Goal: Find specific page/section: Find specific page/section

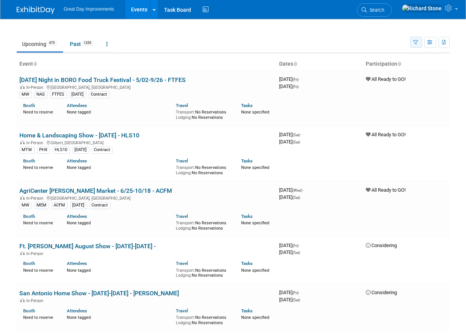
click at [417, 44] on icon "button" at bounding box center [416, 42] width 5 height 5
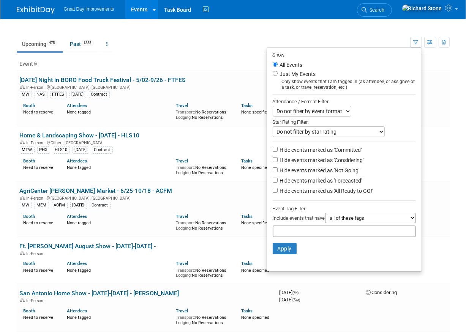
click at [304, 228] on input "text" at bounding box center [344, 232] width 143 height 12
click at [296, 231] on input "text" at bounding box center [329, 233] width 106 height 8
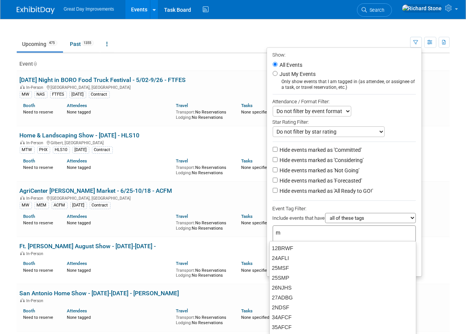
type input "mt"
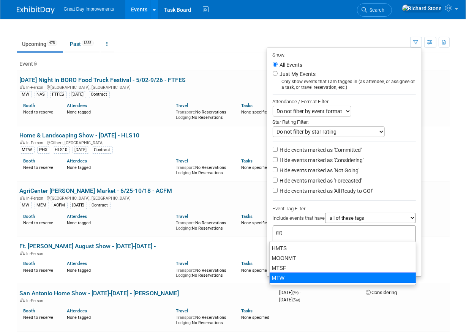
click at [285, 276] on div "MTW" at bounding box center [342, 278] width 147 height 11
type input "MTW"
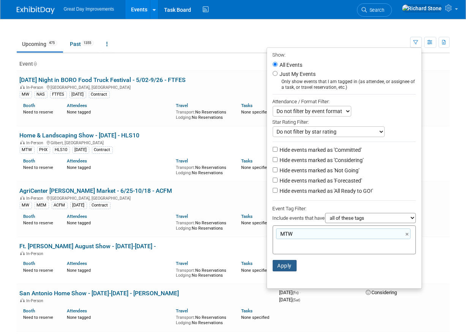
click at [287, 266] on button "Apply" at bounding box center [285, 265] width 24 height 11
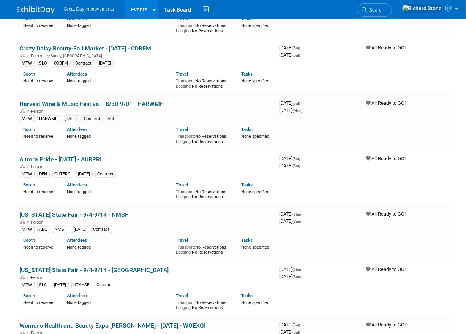
scroll to position [461, 0]
